Goal: Task Accomplishment & Management: Complete application form

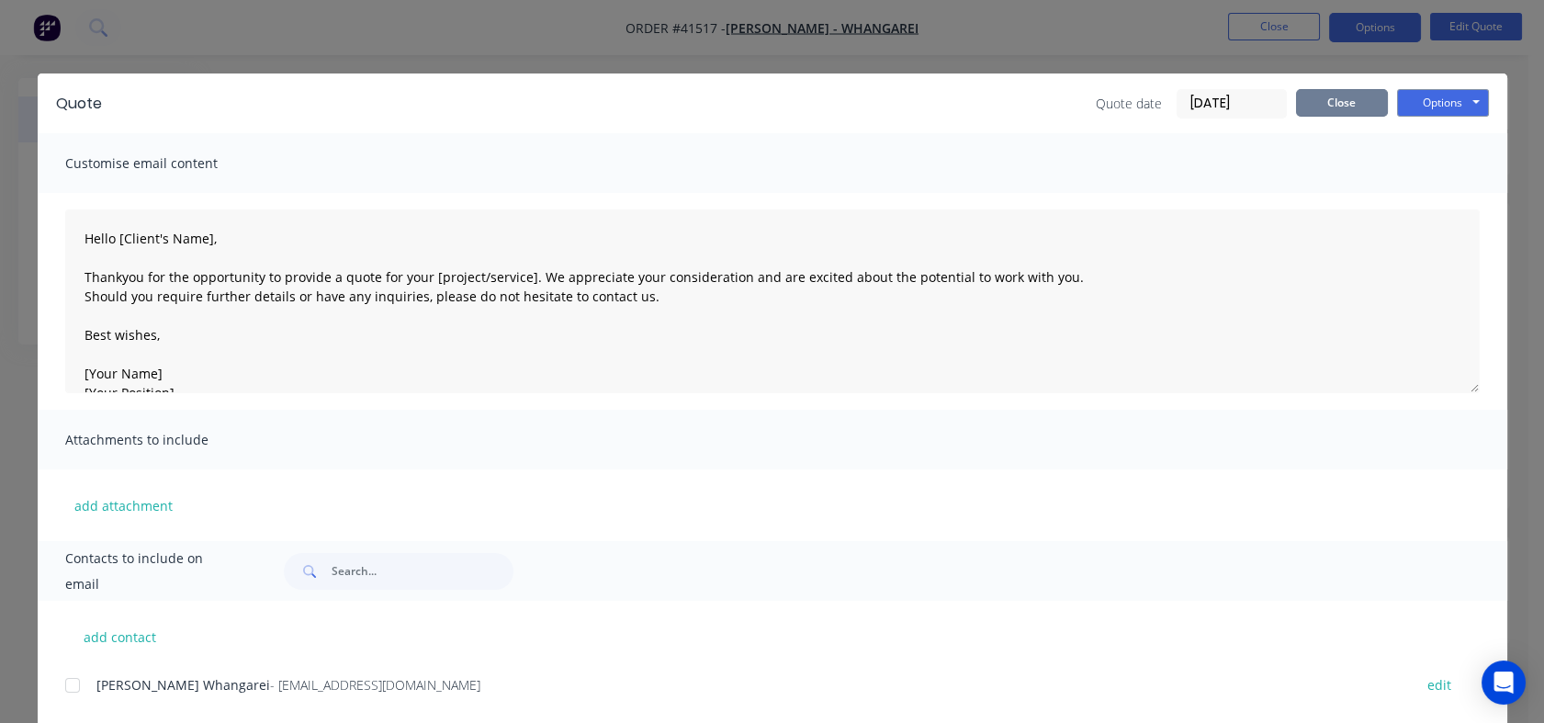
click at [1315, 100] on button "Close" at bounding box center [1342, 103] width 92 height 28
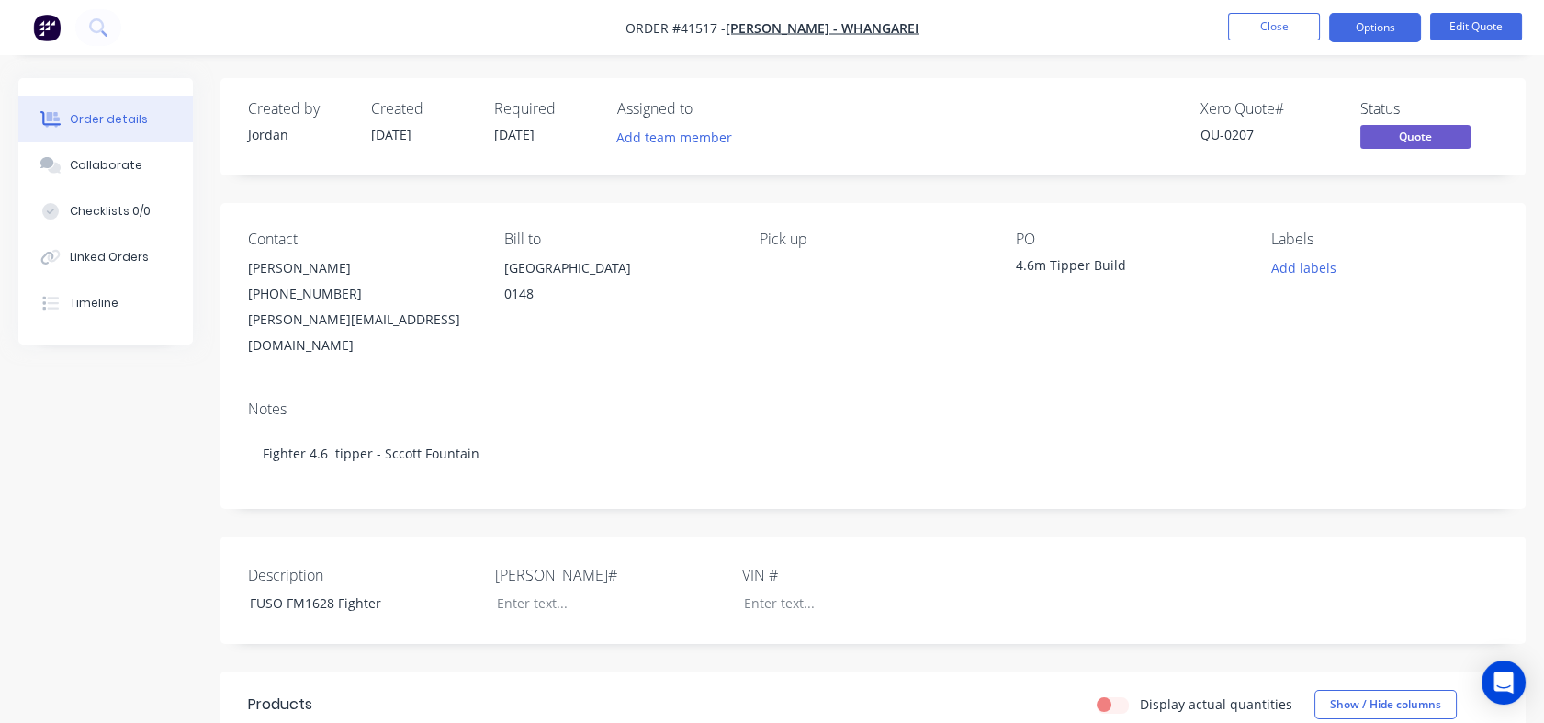
click at [1270, 30] on button "Close" at bounding box center [1274, 27] width 92 height 28
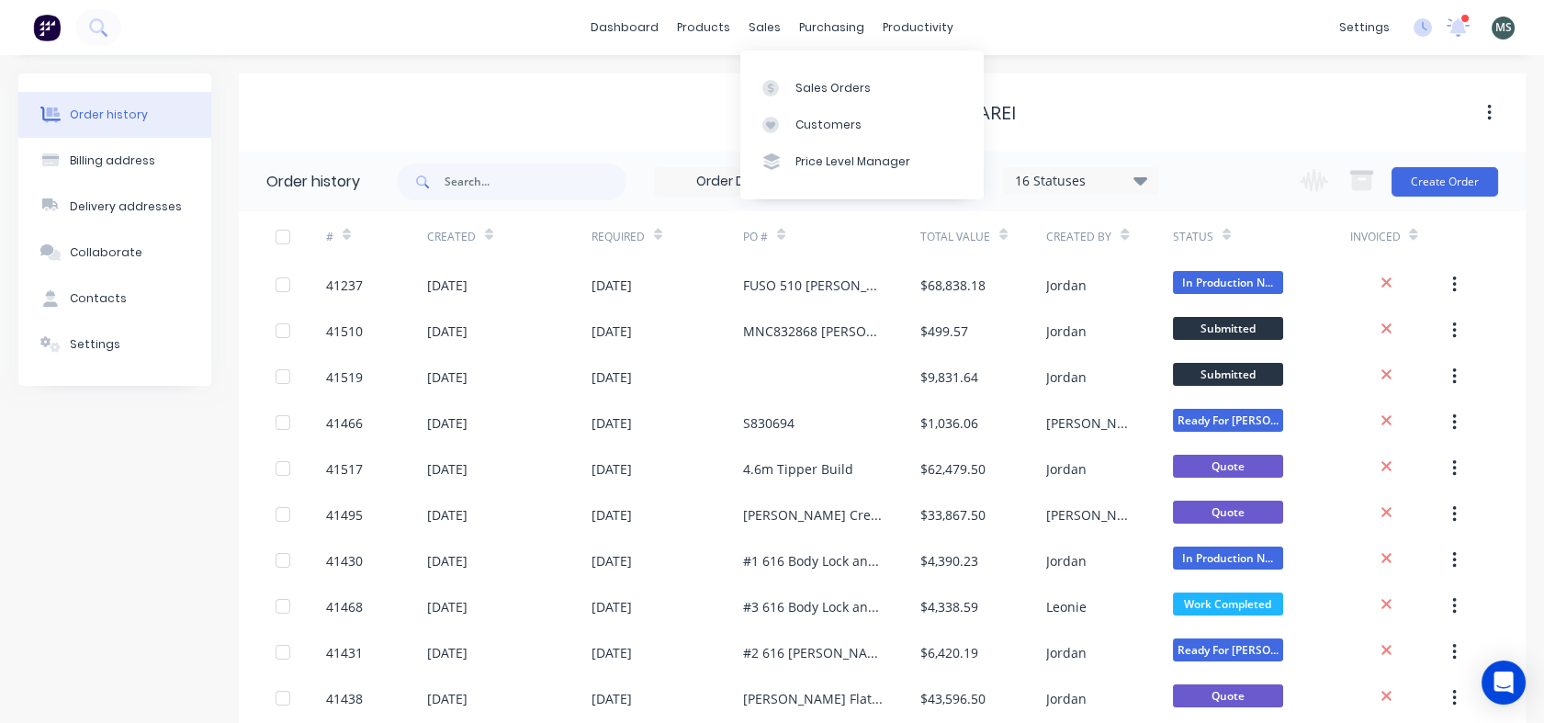
click at [816, 85] on div "Sales Orders" at bounding box center [833, 88] width 75 height 17
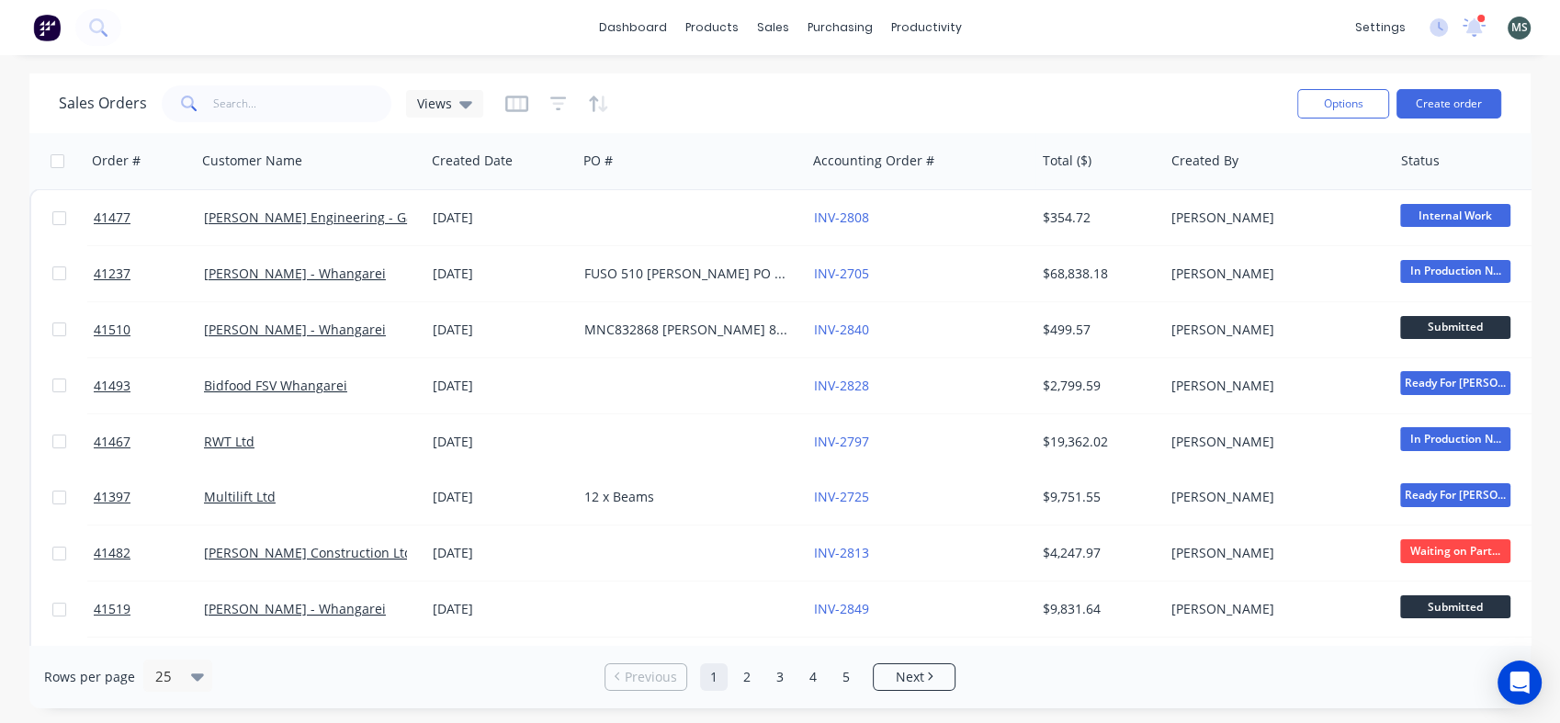
click at [1449, 101] on button "Create order" at bounding box center [1448, 103] width 105 height 29
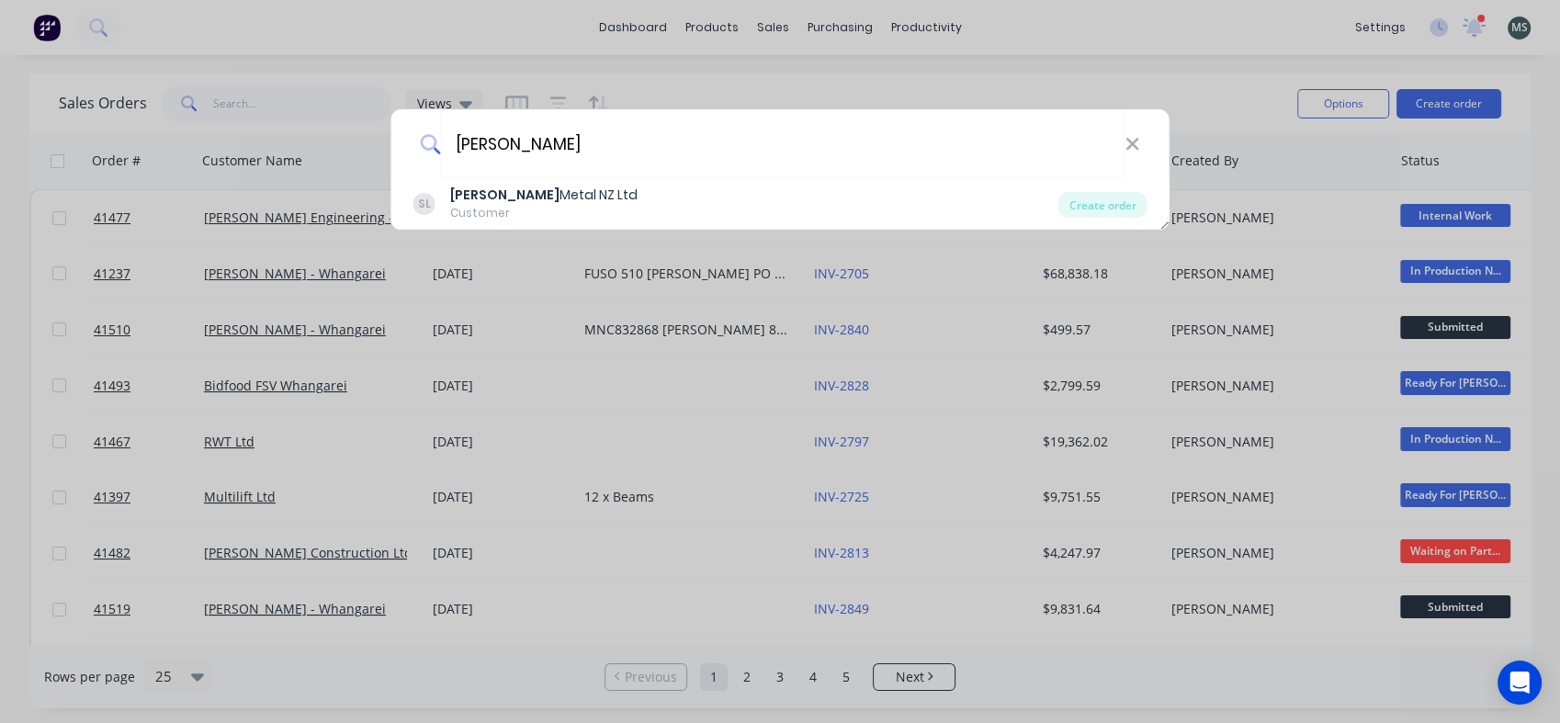
type input "[PERSON_NAME]"
click at [506, 198] on div "[PERSON_NAME] Metal NZ Ltd" at bounding box center [543, 195] width 187 height 19
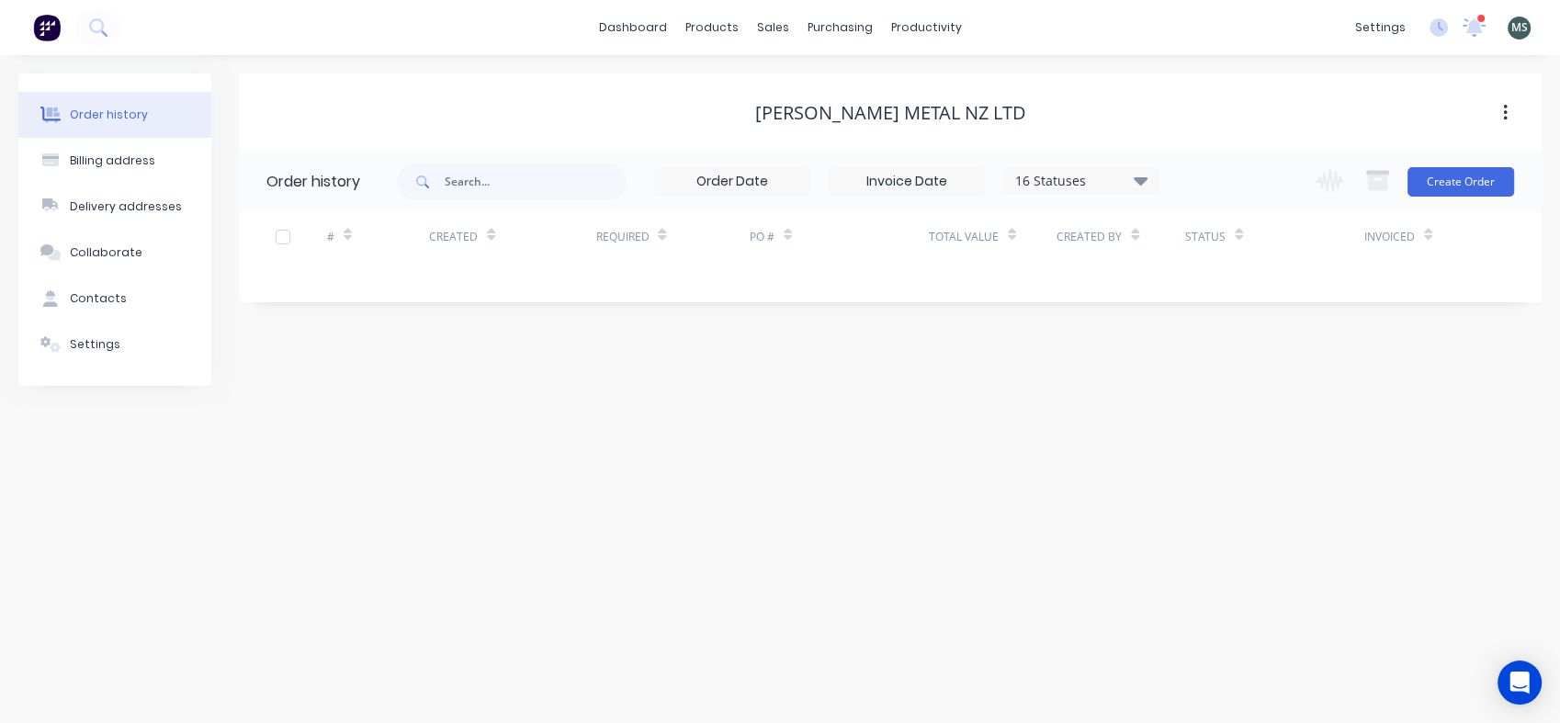
click at [1430, 181] on button "Create Order" at bounding box center [1460, 181] width 107 height 29
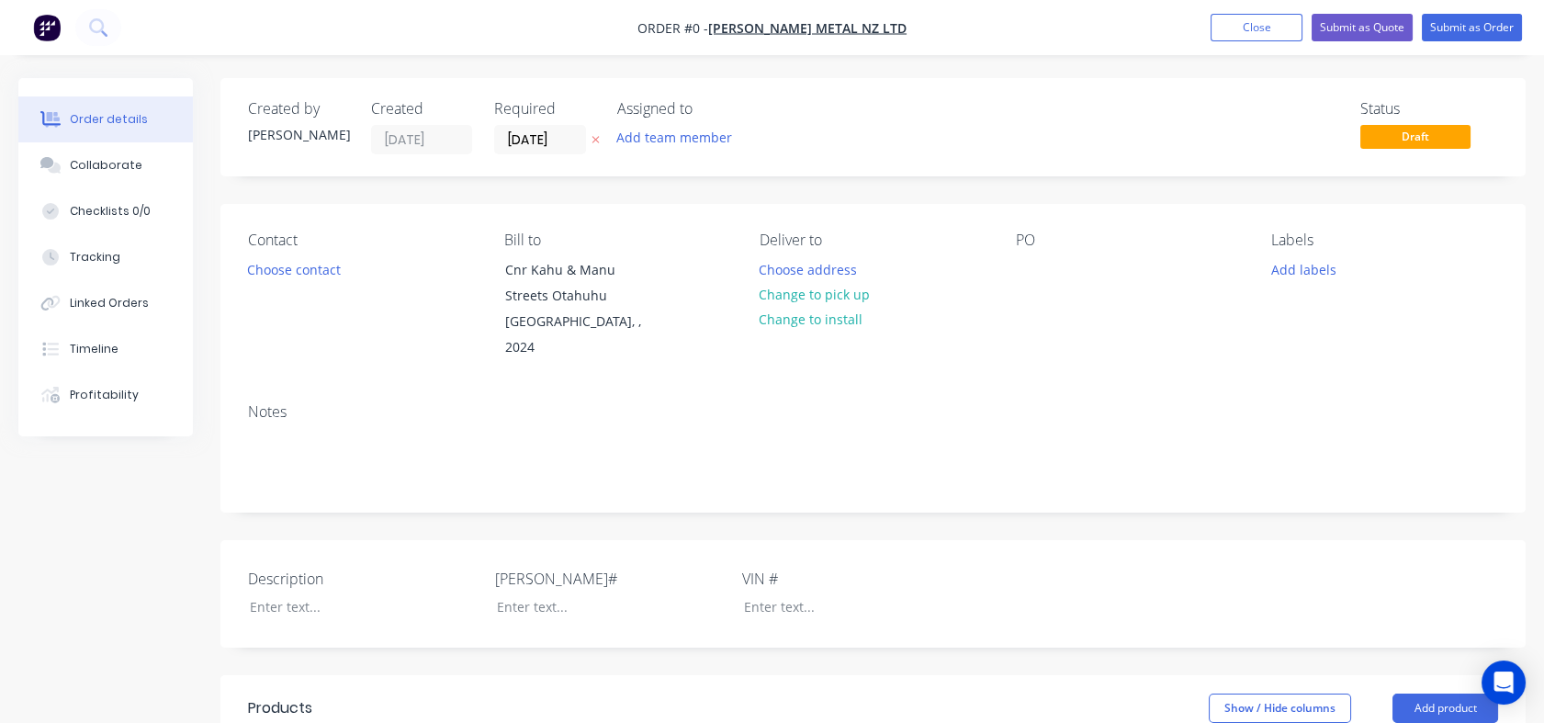
click at [311, 281] on div "Contact Choose contact" at bounding box center [361, 297] width 227 height 130
click at [307, 265] on button "Choose contact" at bounding box center [294, 268] width 113 height 25
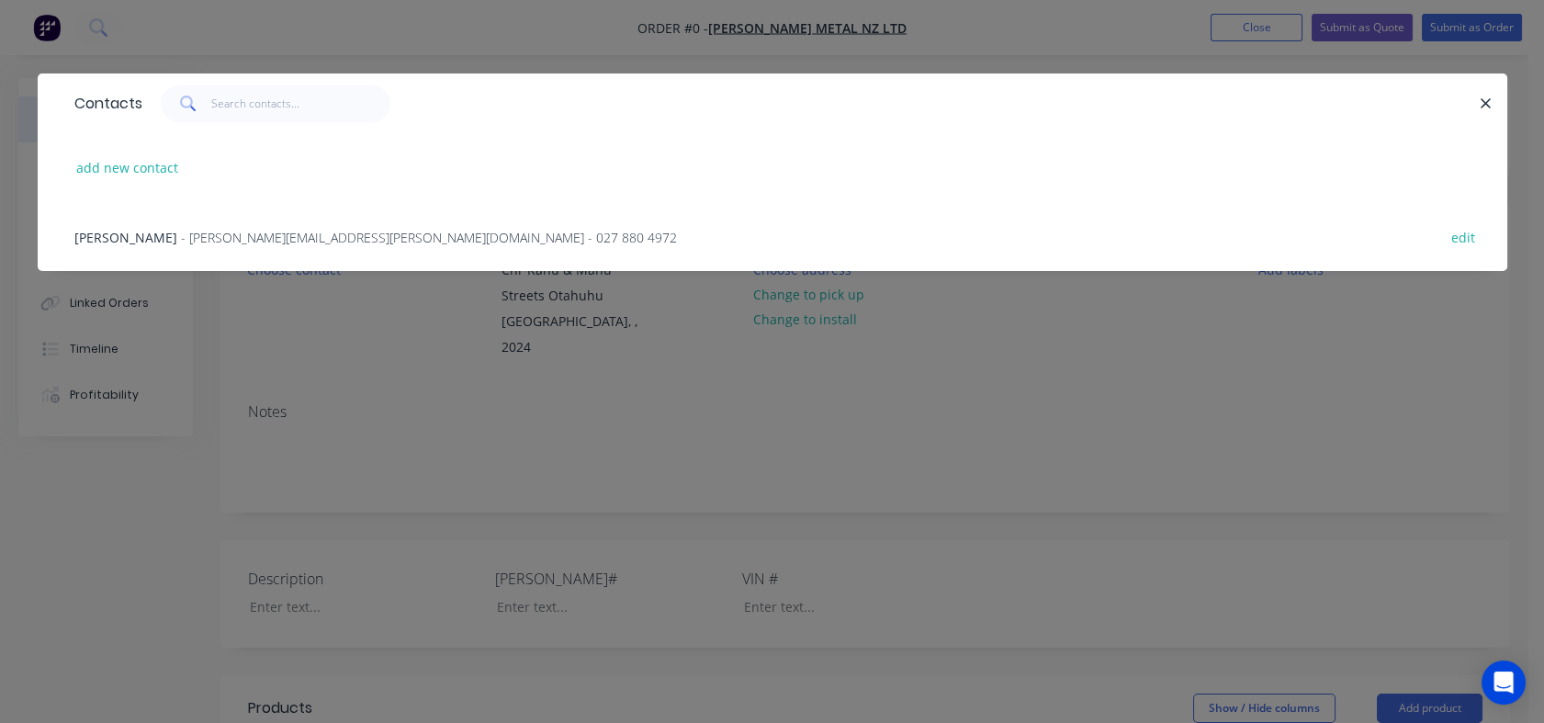
click at [222, 237] on span "- [PERSON_NAME][EMAIL_ADDRESS][PERSON_NAME][DOMAIN_NAME] - 027 880 4972" at bounding box center [429, 237] width 496 height 17
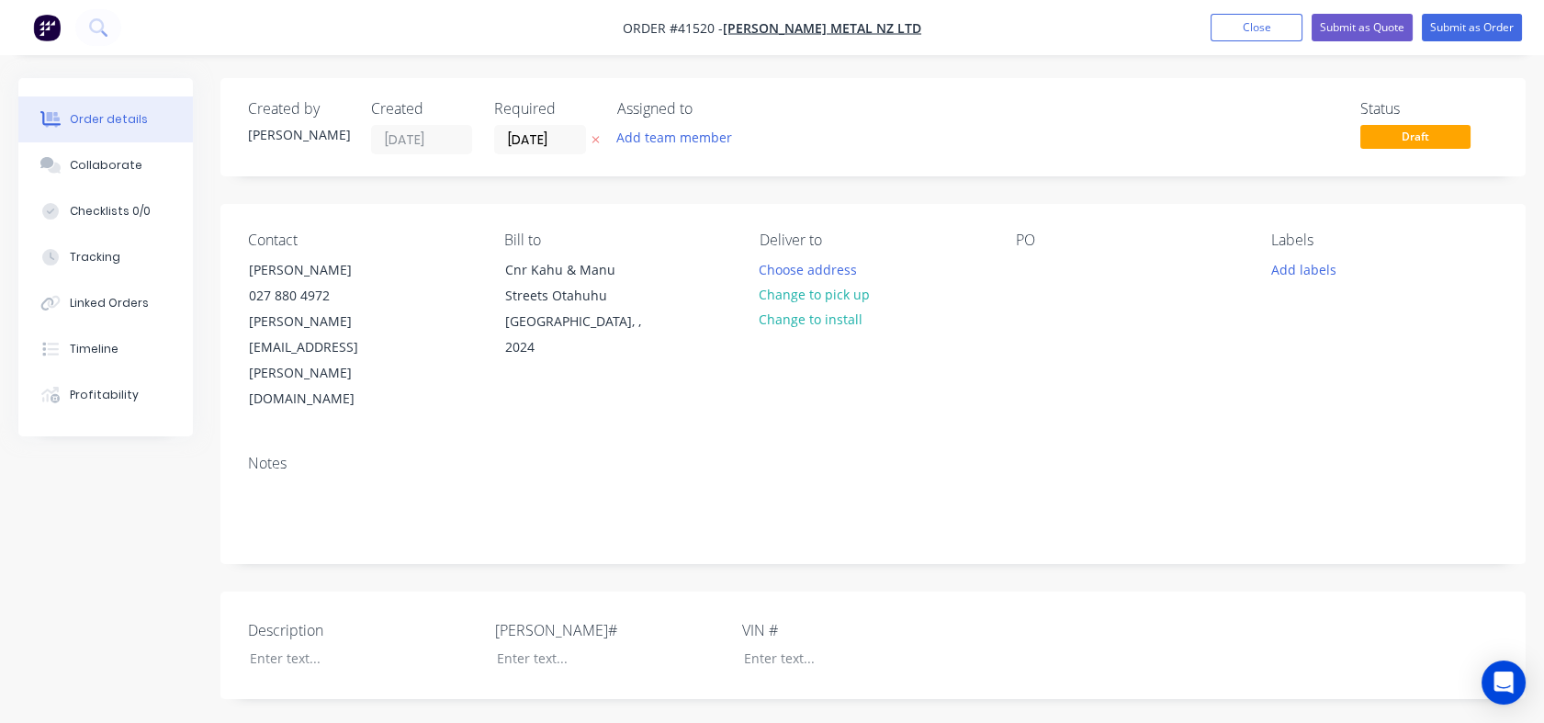
click at [831, 295] on button "Change to pick up" at bounding box center [815, 294] width 130 height 25
click at [268, 645] on div at bounding box center [350, 658] width 230 height 27
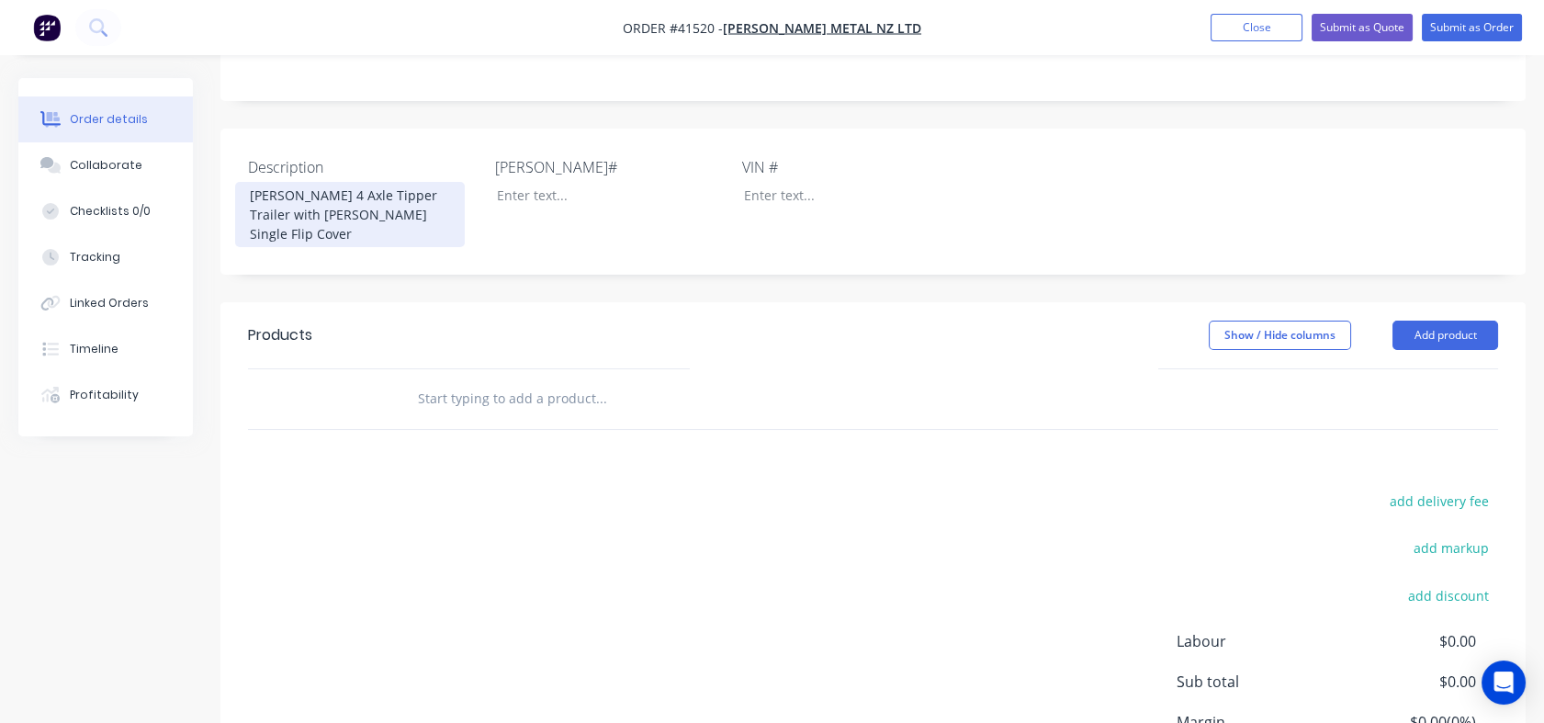
scroll to position [507, 0]
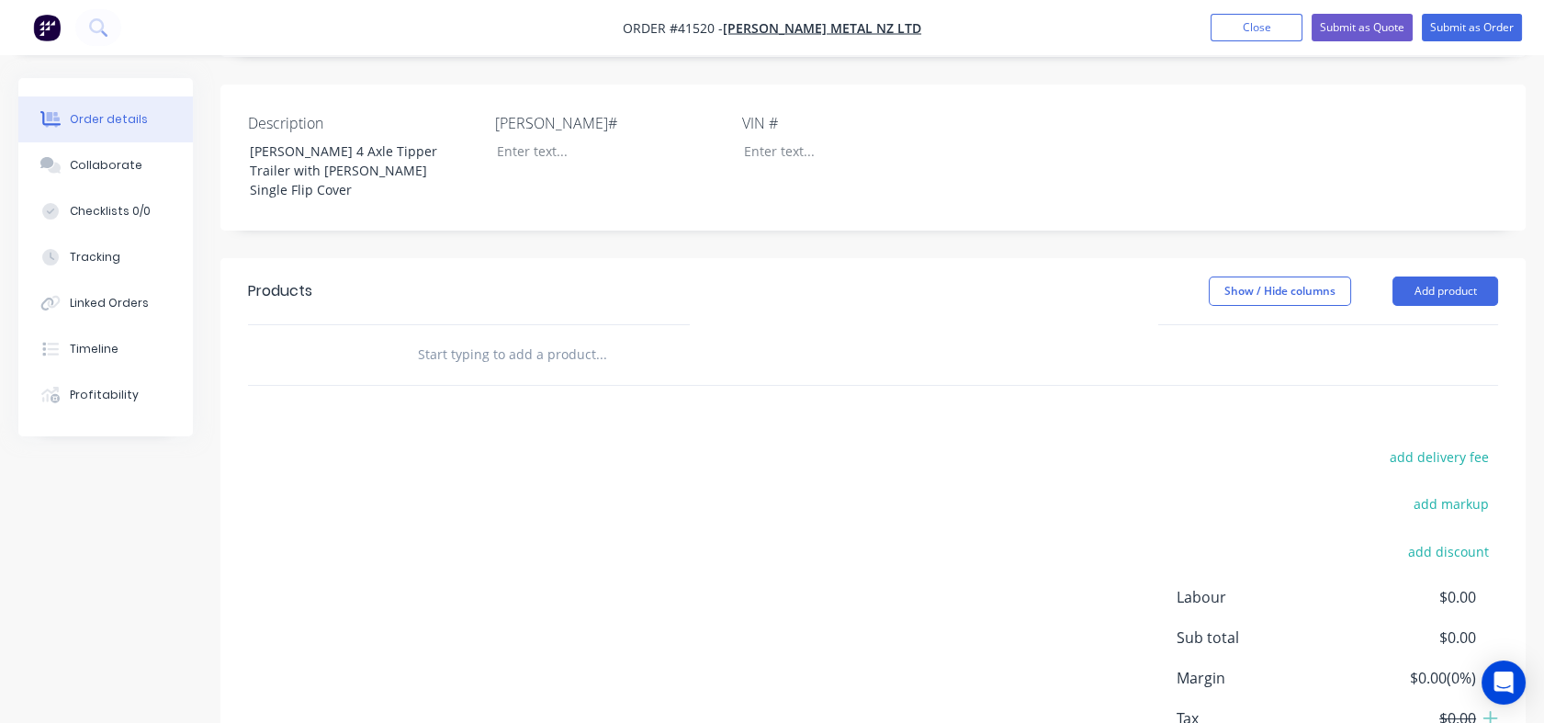
click at [1448, 277] on button "Add product" at bounding box center [1446, 291] width 106 height 29
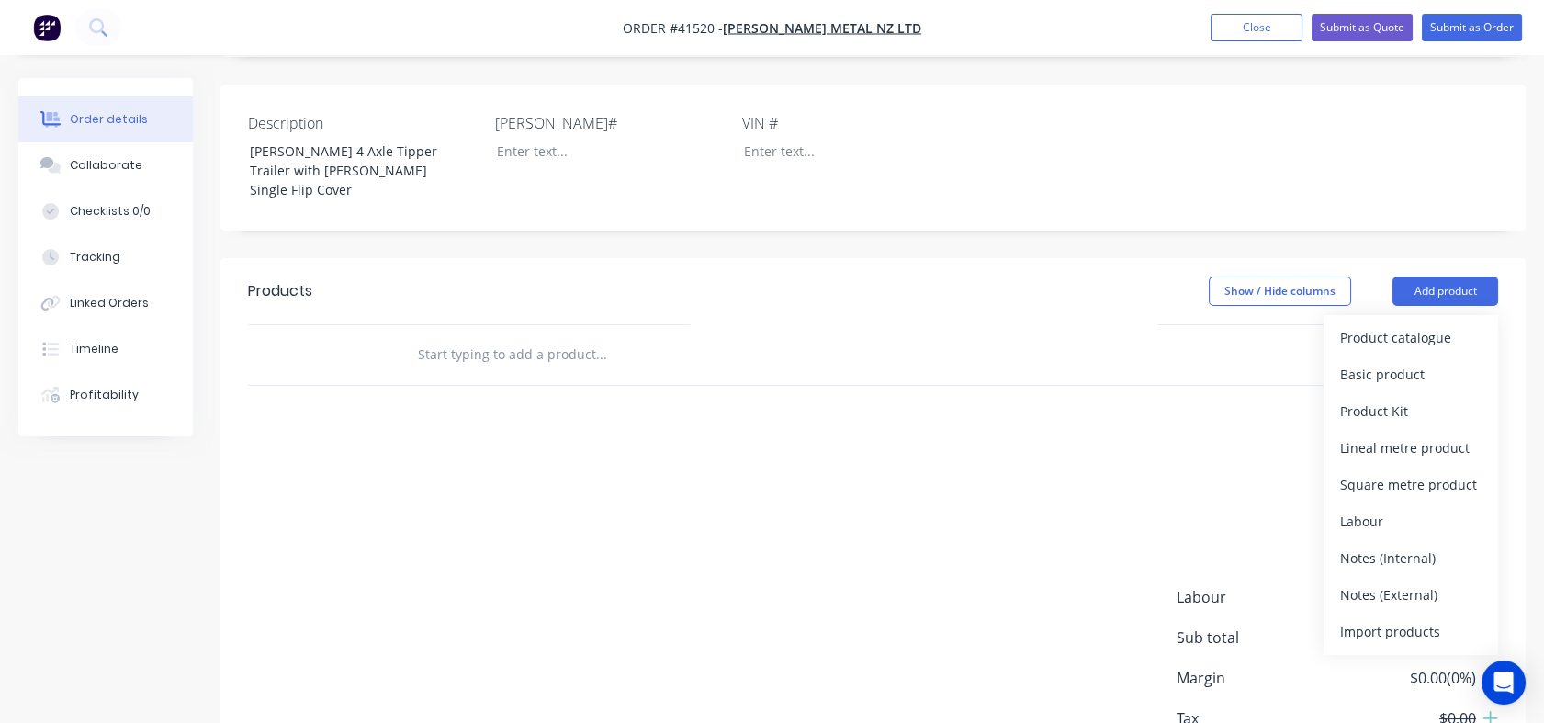
click at [1375, 582] on div "Notes (External)" at bounding box center [1410, 595] width 141 height 27
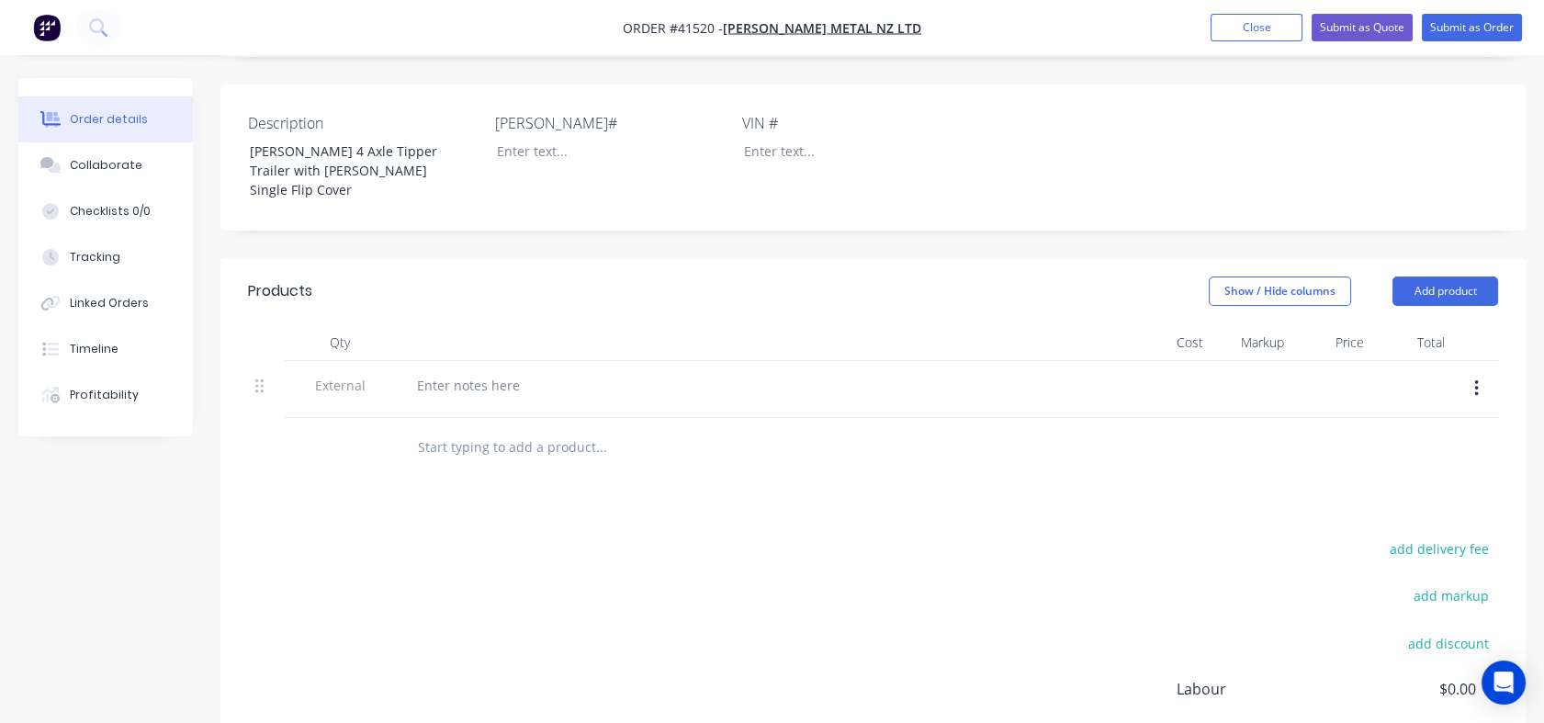
click at [1480, 372] on button "button" at bounding box center [1476, 388] width 43 height 33
click at [1373, 460] on div "Delete" at bounding box center [1410, 473] width 141 height 27
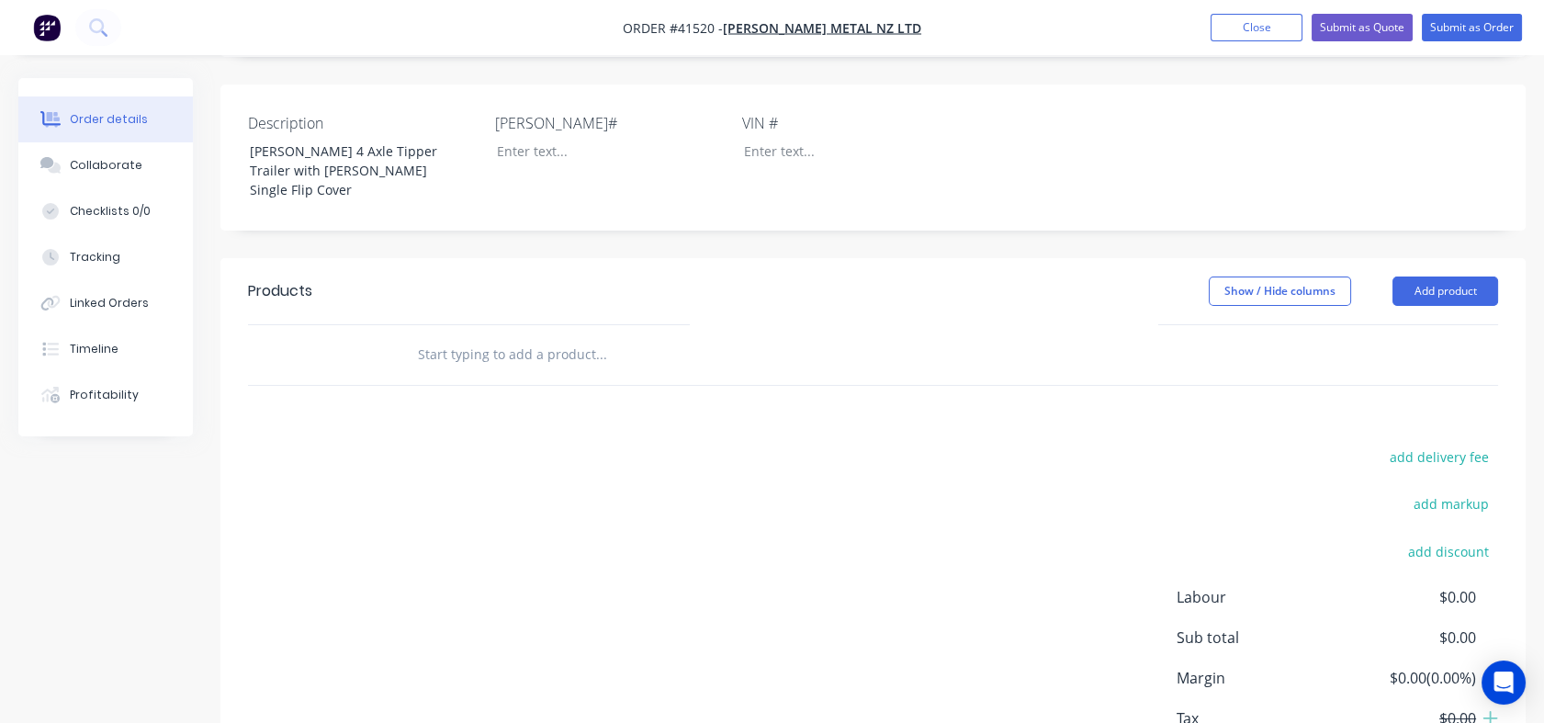
click at [1440, 277] on button "Add product" at bounding box center [1446, 291] width 106 height 29
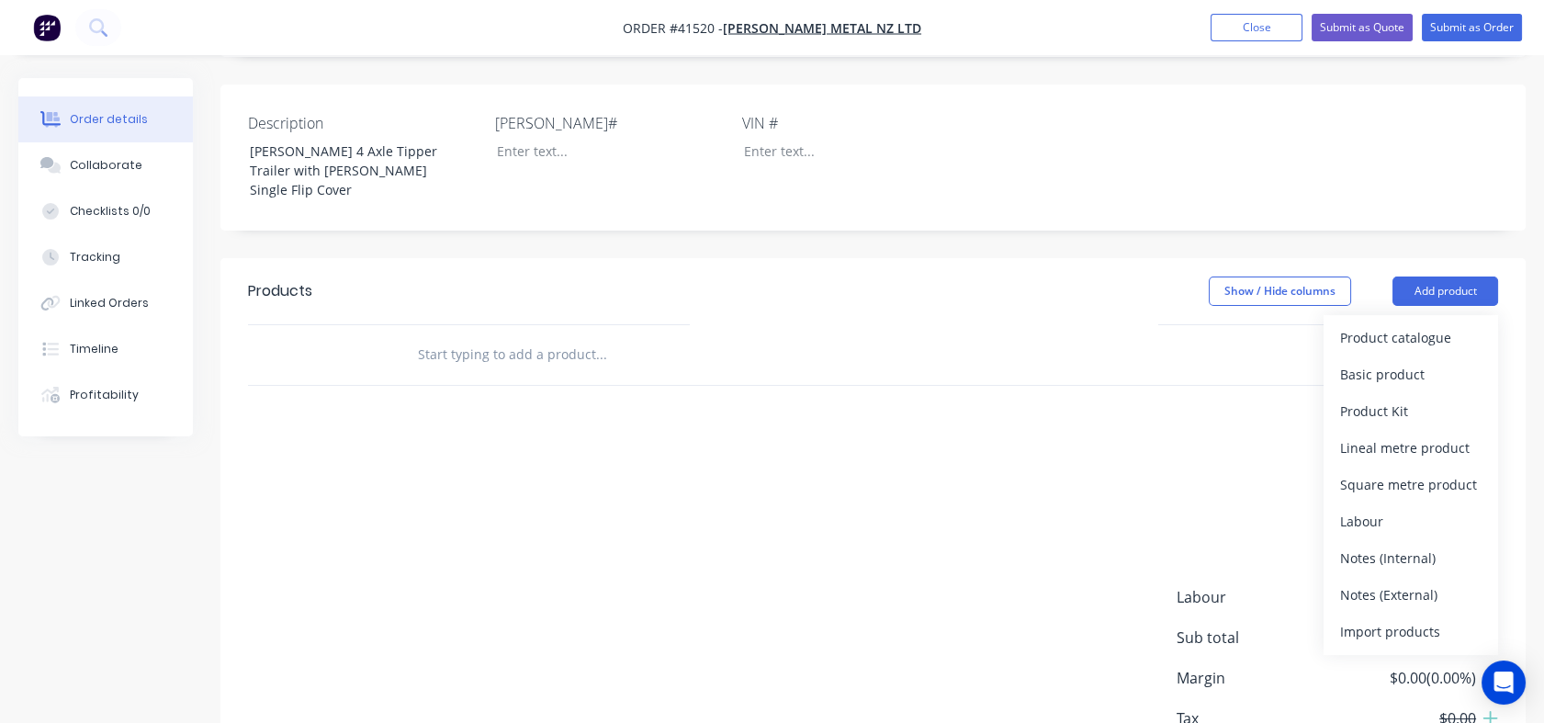
click at [1356, 361] on div "Basic product" at bounding box center [1410, 374] width 141 height 27
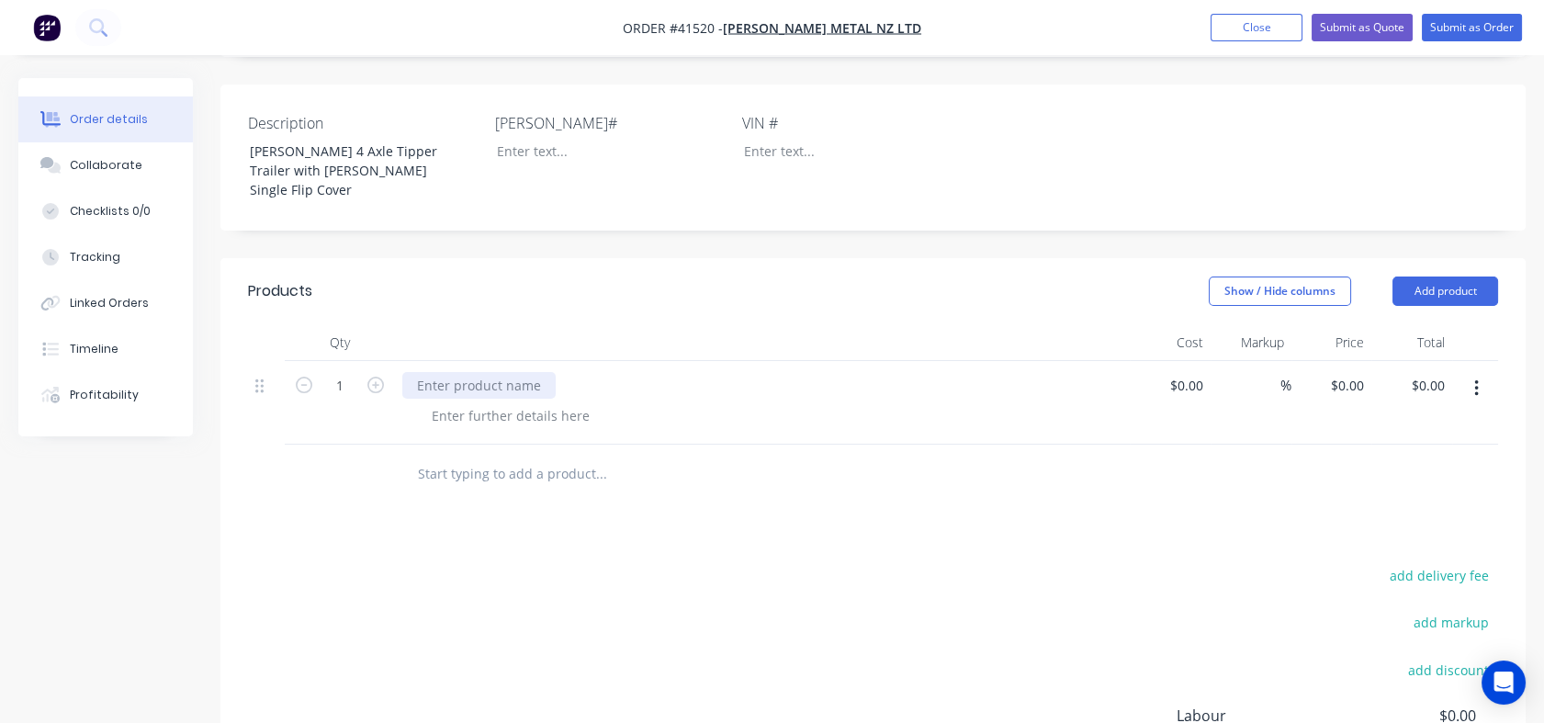
click at [515, 372] on div at bounding box center [478, 385] width 153 height 27
click at [440, 402] on div at bounding box center [510, 415] width 187 height 27
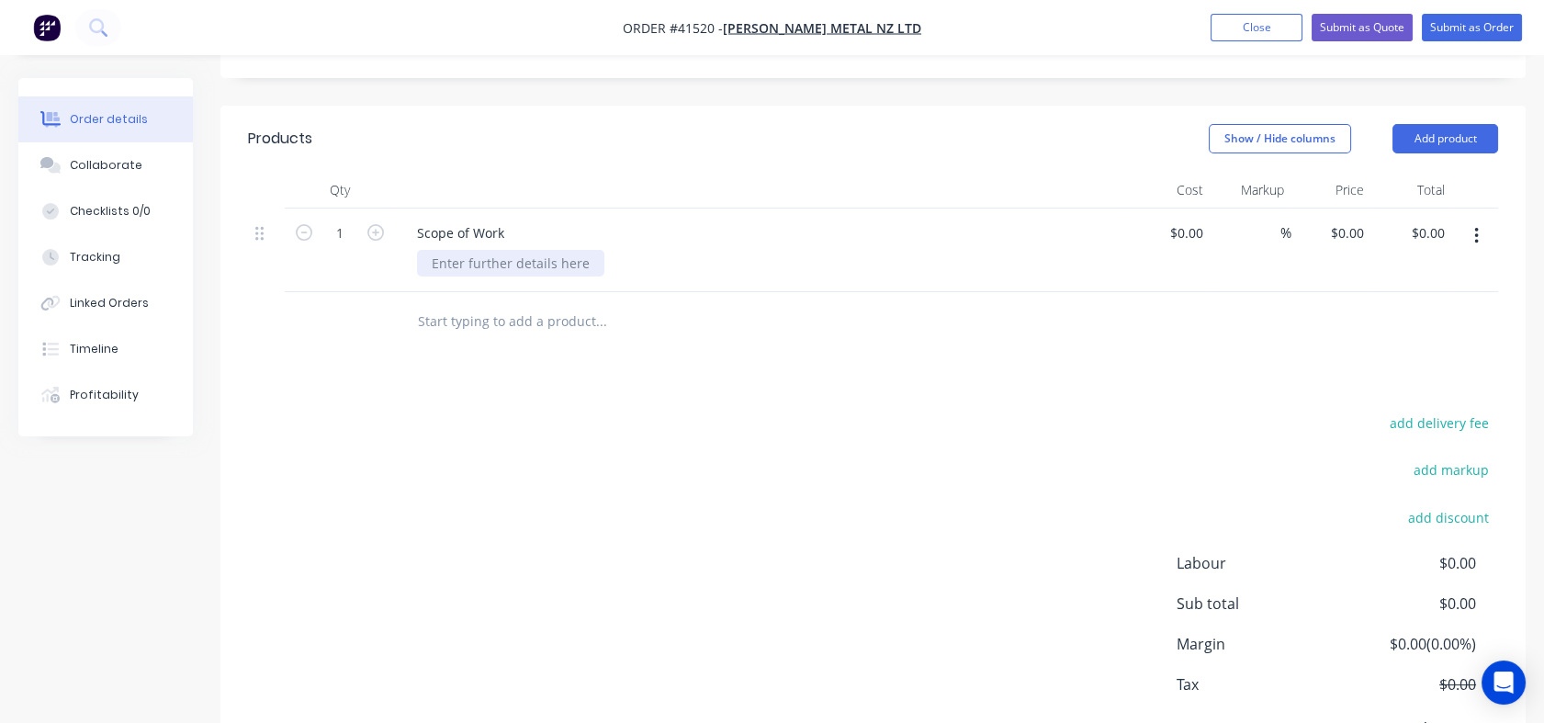
click at [442, 250] on div at bounding box center [510, 263] width 187 height 27
click at [476, 250] on div "Hieght" at bounding box center [452, 263] width 70 height 27
click at [504, 250] on div "Height, the" at bounding box center [465, 263] width 96 height 27
click at [427, 250] on div "Height, 3.9 m from the ground" at bounding box center [525, 263] width 216 height 27
click at [622, 250] on div "- Height, 3.9 m from the ground" at bounding box center [529, 263] width 224 height 27
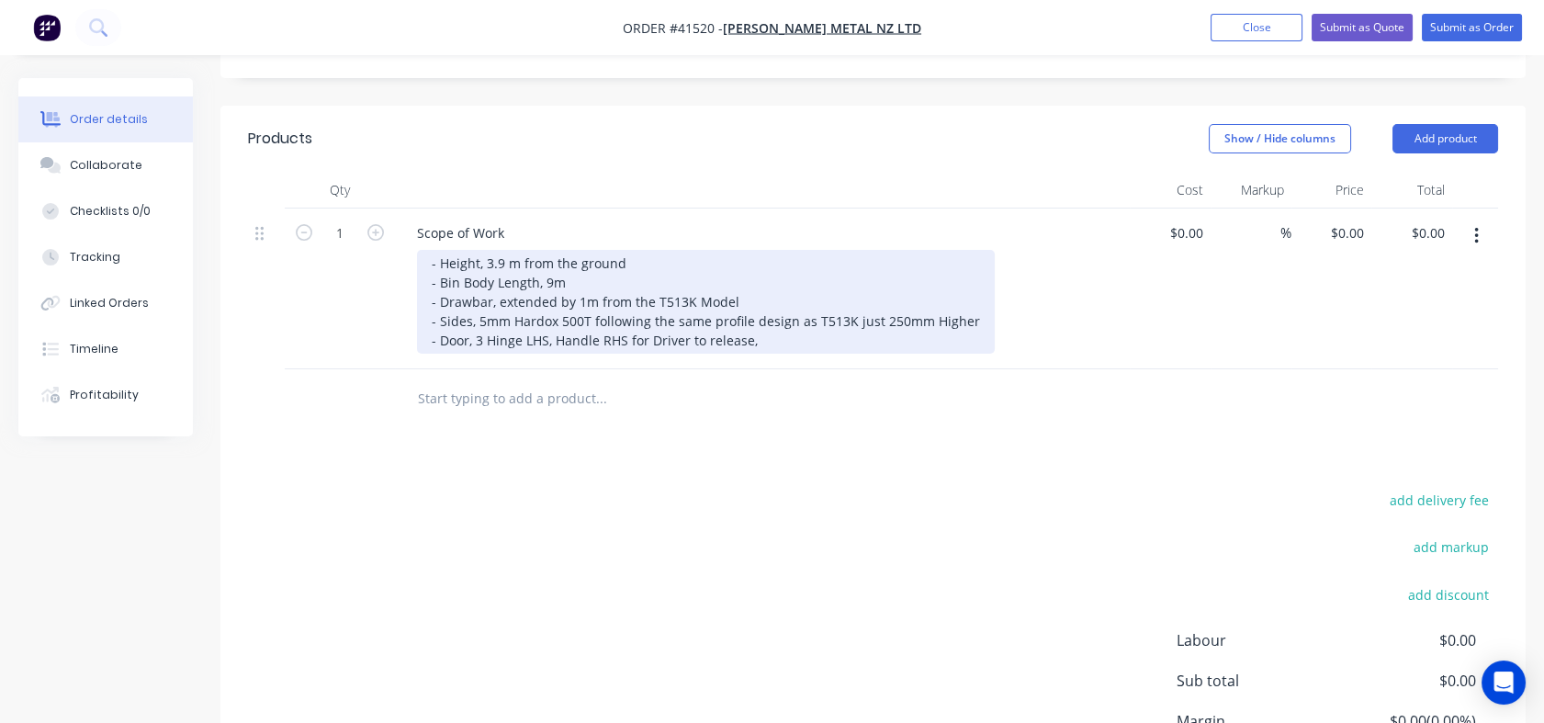
click at [559, 250] on div "- Height, 3.9 m from the ground - Bin Body Length, 9m - Drawbar, extended by 1m…" at bounding box center [706, 302] width 578 height 104
click at [555, 250] on div "- Height, 3.9 m from the ground - Bin Body Length, 9m - Drawbar, extended by 1m…" at bounding box center [706, 302] width 578 height 104
click at [966, 250] on div "- Height, 3.9 m from the ground - Bin Body Length, 9m - Drawbar, extended by 1m…" at bounding box center [706, 302] width 578 height 104
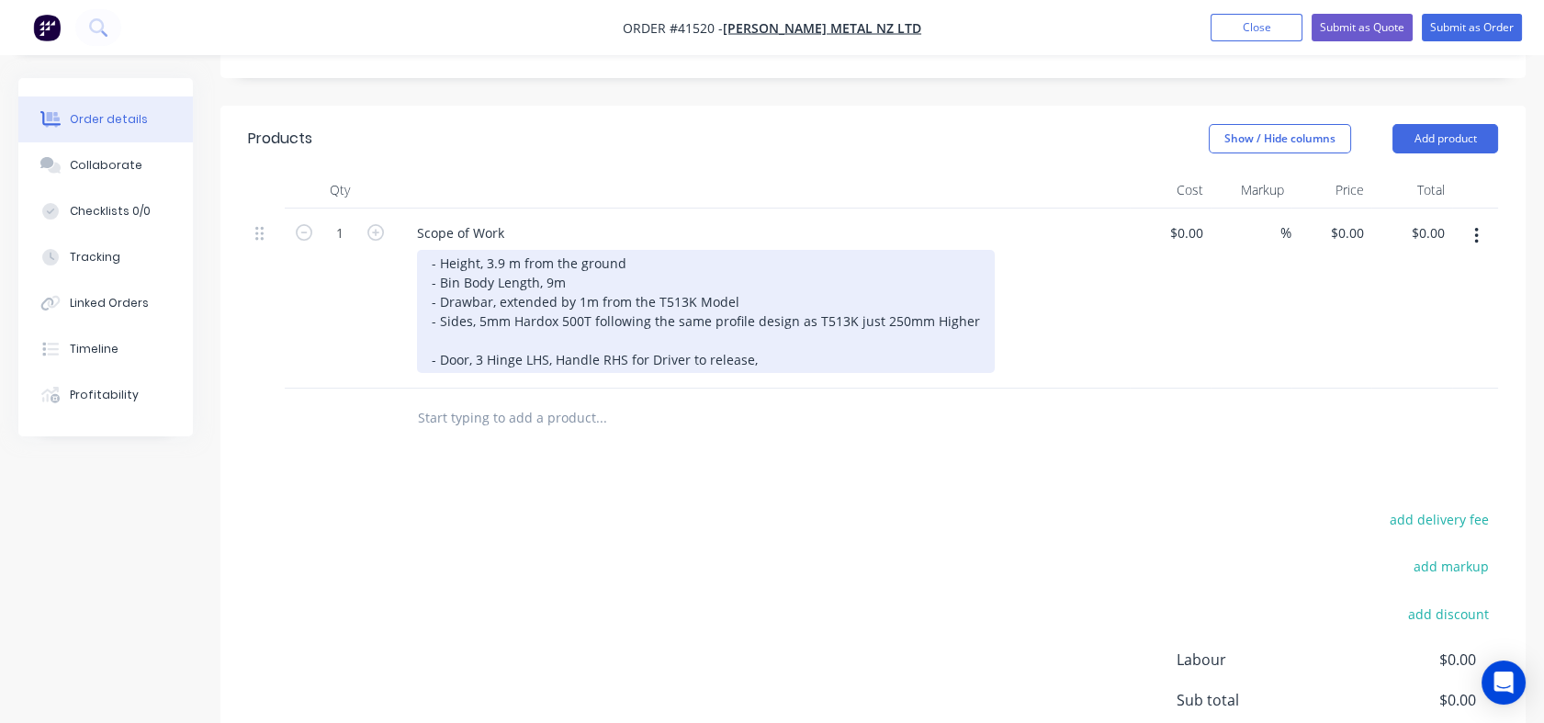
click at [559, 253] on div "- Height, 3.9 m from the ground - Bin Body Length, 9m - Drawbar, extended by 1m…" at bounding box center [706, 311] width 578 height 123
click at [553, 253] on div "- Height, 3.9 m from the ground - Bin Body Length, 9m - Drawbar, extended by 1m…" at bounding box center [706, 311] width 578 height 123
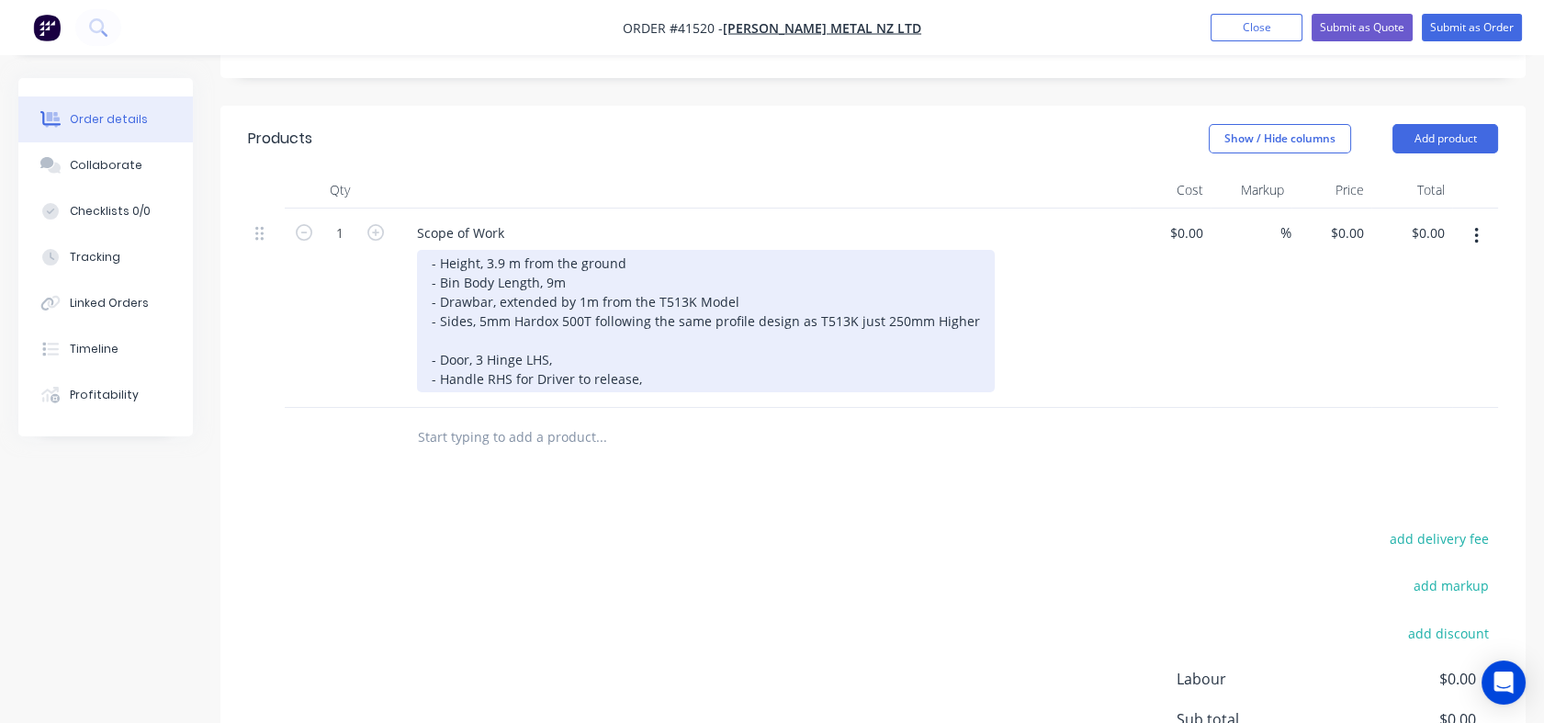
click at [641, 281] on div "- Height, 3.9 m from the ground - Bin Body Length, 9m - Drawbar, extended by 1m…" at bounding box center [706, 321] width 578 height 142
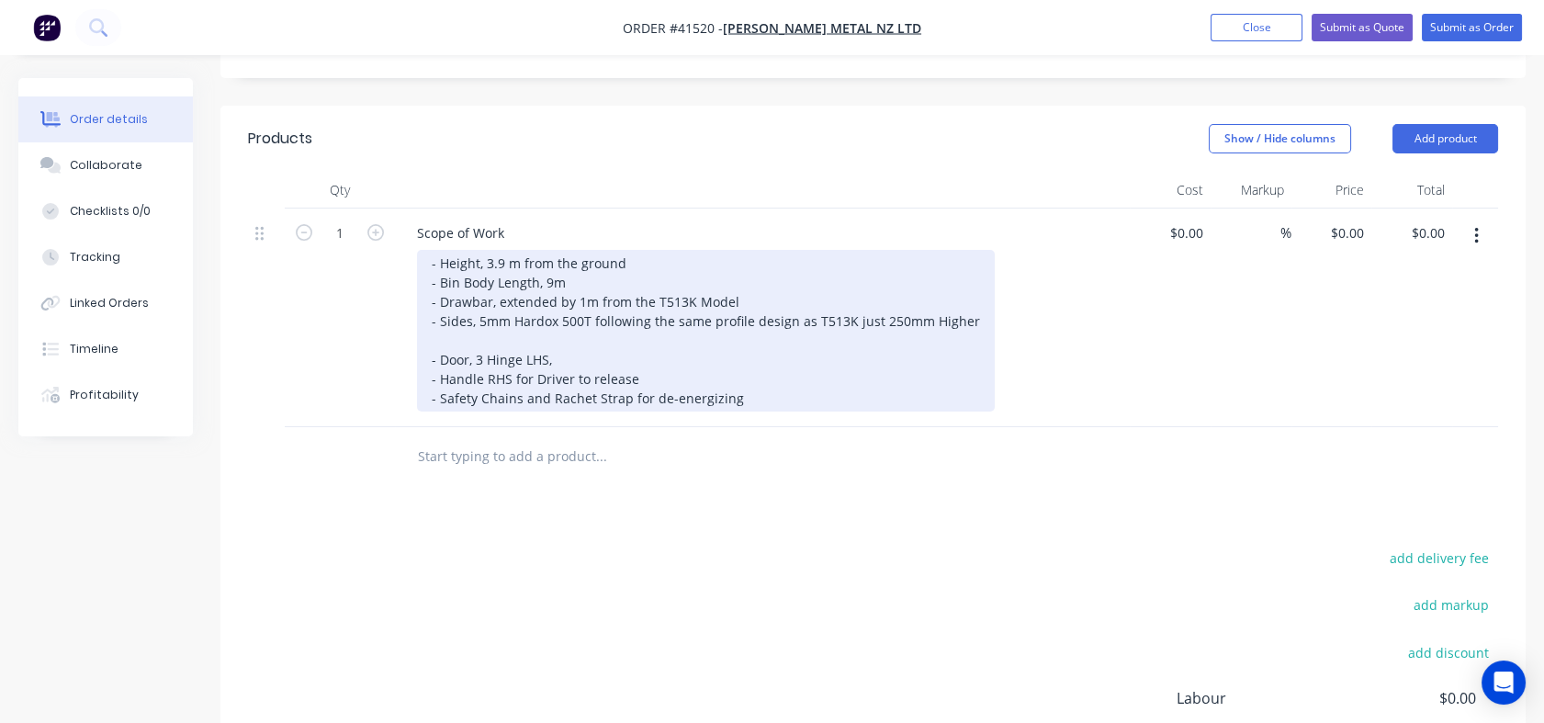
click at [740, 304] on div "- Height, 3.9 m from the ground - Bin Body Length, 9m - Drawbar, extended by 1m…" at bounding box center [706, 331] width 578 height 162
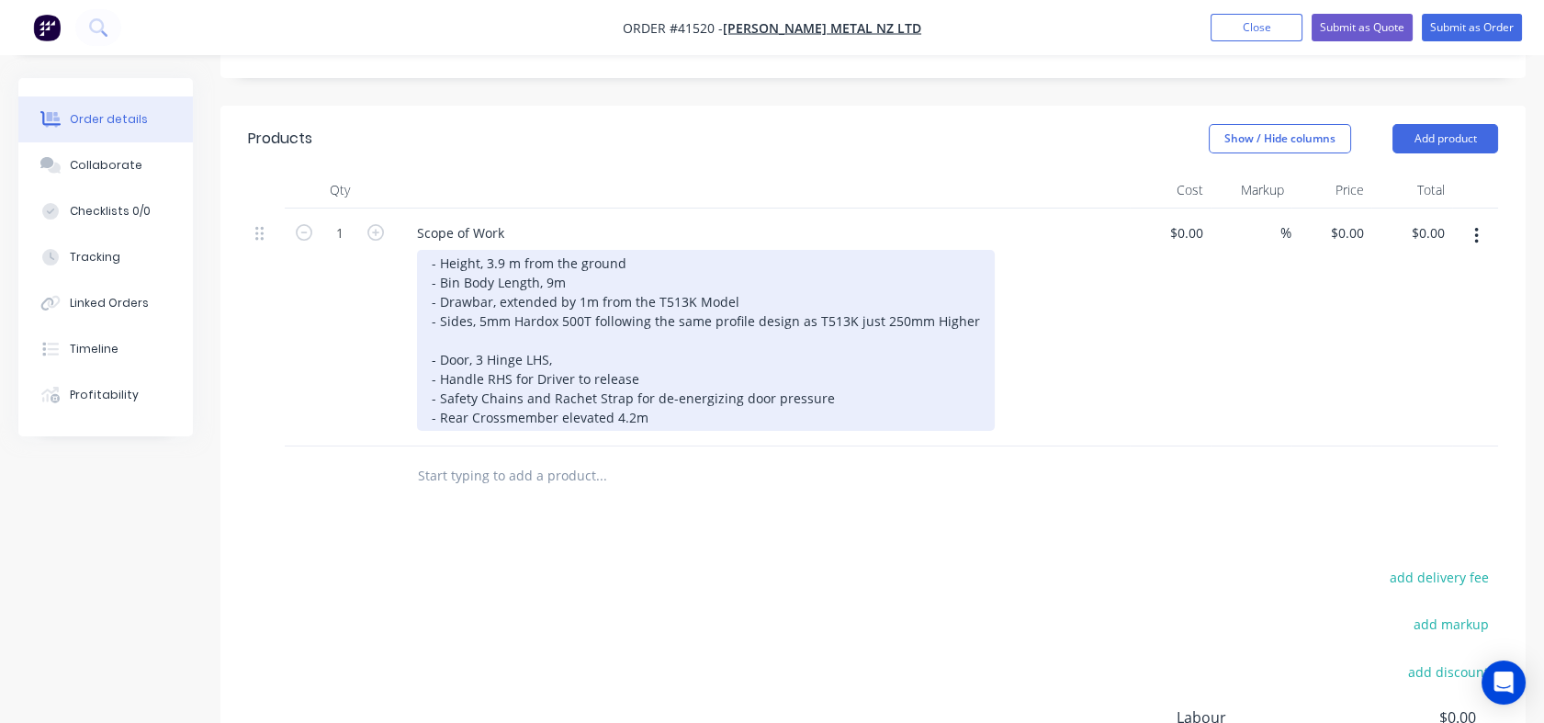
click at [610, 324] on div "- Height, 3.9 m from the ground - Bin Body Length, 9m - Drawbar, extended by 1m…" at bounding box center [706, 340] width 578 height 181
click at [661, 322] on div "- Height, 3.9 m from the ground - Bin Body Length, 9m - Drawbar, extended by 1m…" at bounding box center [706, 340] width 578 height 181
click at [470, 319] on div "- Height, 3.9 m from the ground - Bin Body Length, 9m - Drawbar, extended by 1m…" at bounding box center [706, 340] width 578 height 181
click at [498, 316] on div "- Height, 3.9 m from the ground - Bin Body Length, 9m - Drawbar, extended by 1m…" at bounding box center [706, 340] width 578 height 181
click at [844, 320] on div "- Height, 3.9 m from the ground - Bin Body Length, 9m - Drawbar, extended by 1m…" at bounding box center [706, 340] width 578 height 181
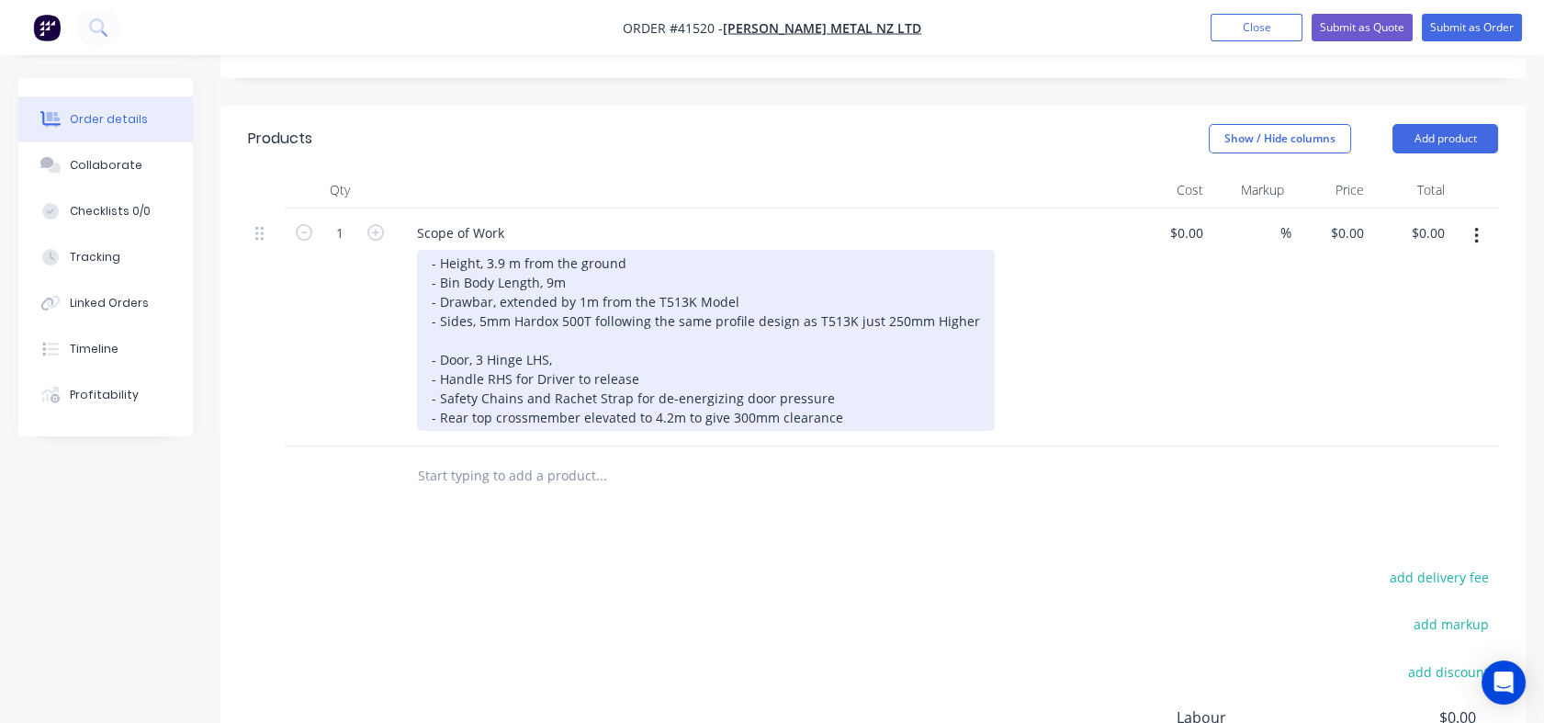
click at [774, 323] on div "- Height, 3.9 m from the ground - Bin Body Length, 9m - Drawbar, extended by 1m…" at bounding box center [706, 340] width 578 height 181
click at [544, 259] on div "- Height, 3.9 m from the ground - Bin Body Length, 9m - Drawbar, extended by 1m…" at bounding box center [706, 340] width 578 height 181
click at [503, 286] on div "- Height, 3.9 m from the ground - Bin Body Length, 9m - Drawbar, extended by 1m…" at bounding box center [706, 340] width 578 height 181
click at [526, 280] on div "- Height, 3.9 m from the ground - Bin Body Length, 9m - Drawbar, extended by 1m…" at bounding box center [706, 340] width 578 height 181
click at [893, 324] on div "- Height, 3.9 m from the ground - Bin Body Length, 9m - Drawbar, extended by 1m…" at bounding box center [706, 340] width 578 height 181
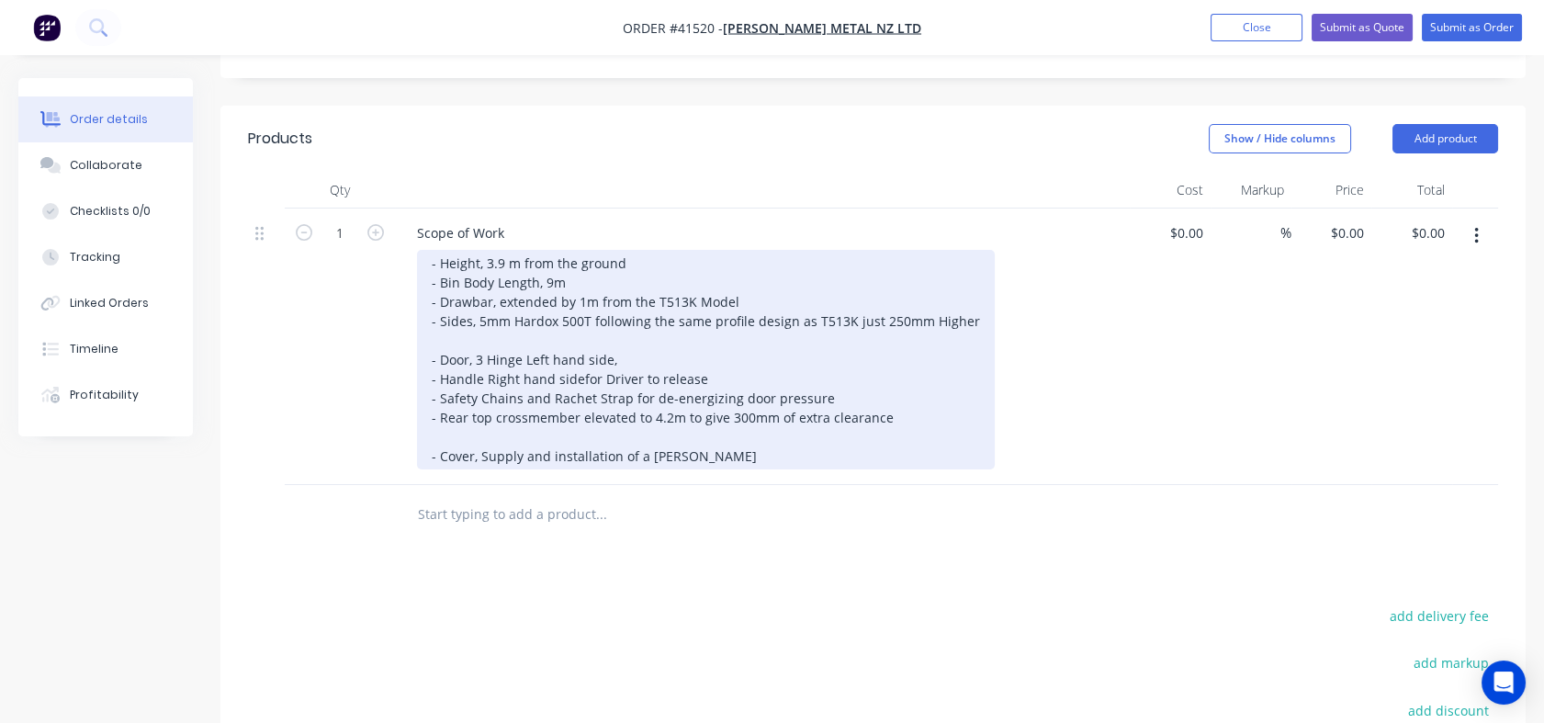
click at [676, 361] on div "- Height, 3.9 m from the ground - Bin Body Length, 9m - Drawbar, extended by 1m…" at bounding box center [706, 360] width 578 height 220
click at [713, 361] on div "- Height, 3.9 m from the ground - Bin Body Length, 9m - Drawbar, extended by 1m…" at bounding box center [706, 360] width 578 height 220
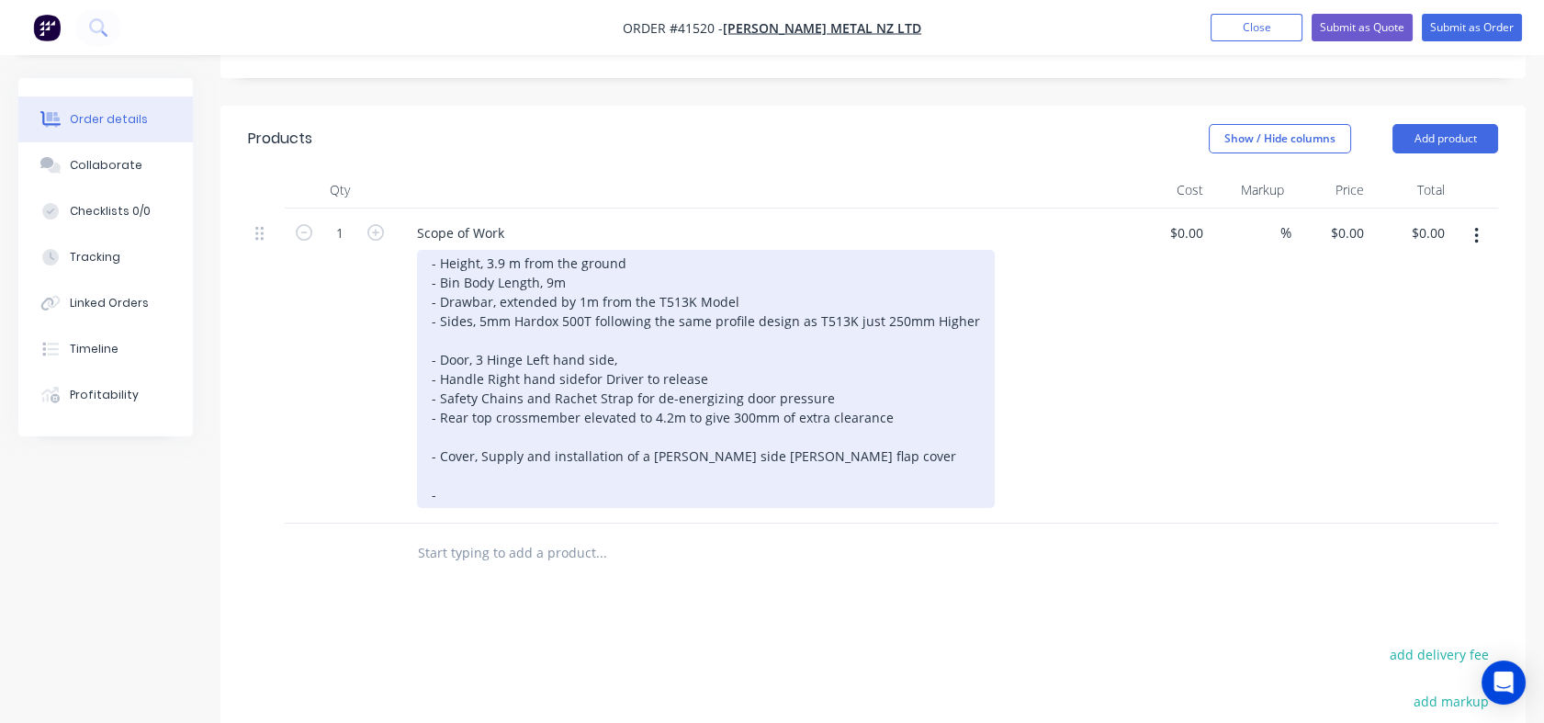
click at [469, 383] on div "- Height, 3.9 m from the ground - Bin Body Length, 9m - Drawbar, extended by 1m…" at bounding box center [706, 379] width 578 height 258
click at [477, 397] on div "- Height, 3.9 m from the ground - Bin Body Length, 9m - Drawbar, extended by 1m…" at bounding box center [706, 379] width 578 height 258
